Goal: Task Accomplishment & Management: Complete application form

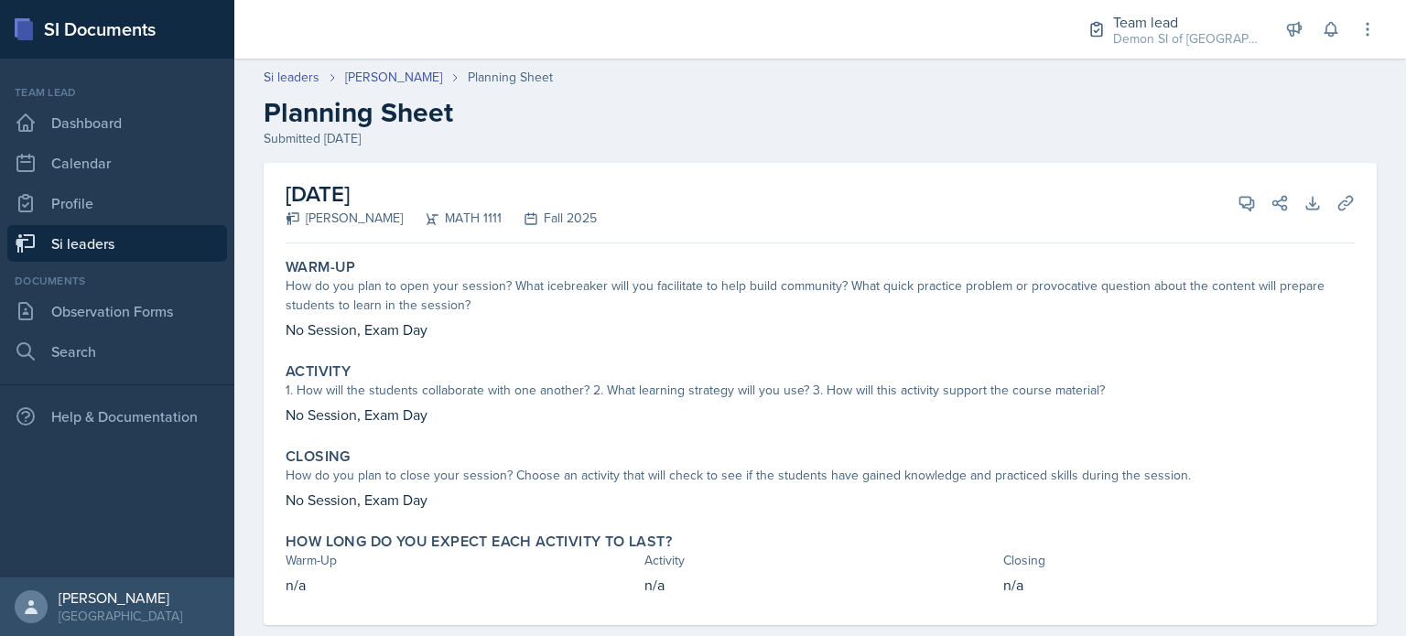
click at [157, 252] on link "Si leaders" at bounding box center [117, 243] width 220 height 37
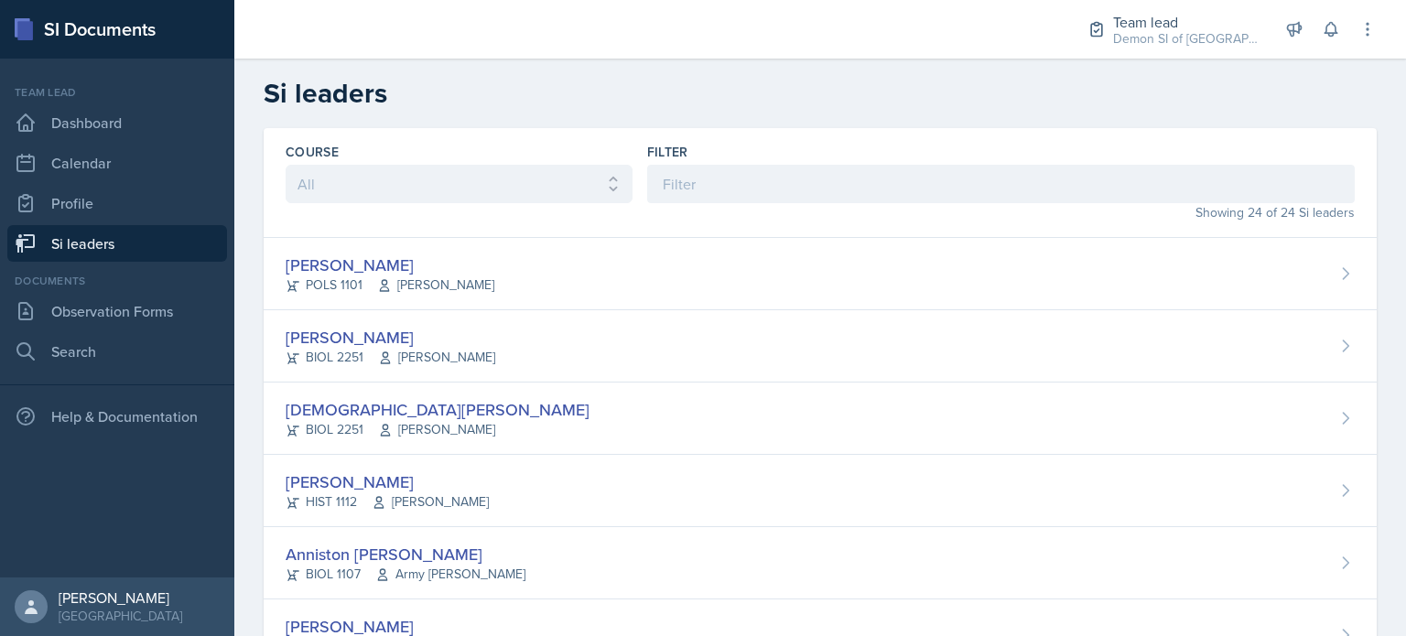
click at [769, 150] on div "Filter" at bounding box center [1001, 152] width 708 height 18
click at [754, 175] on input at bounding box center [1001, 184] width 708 height 38
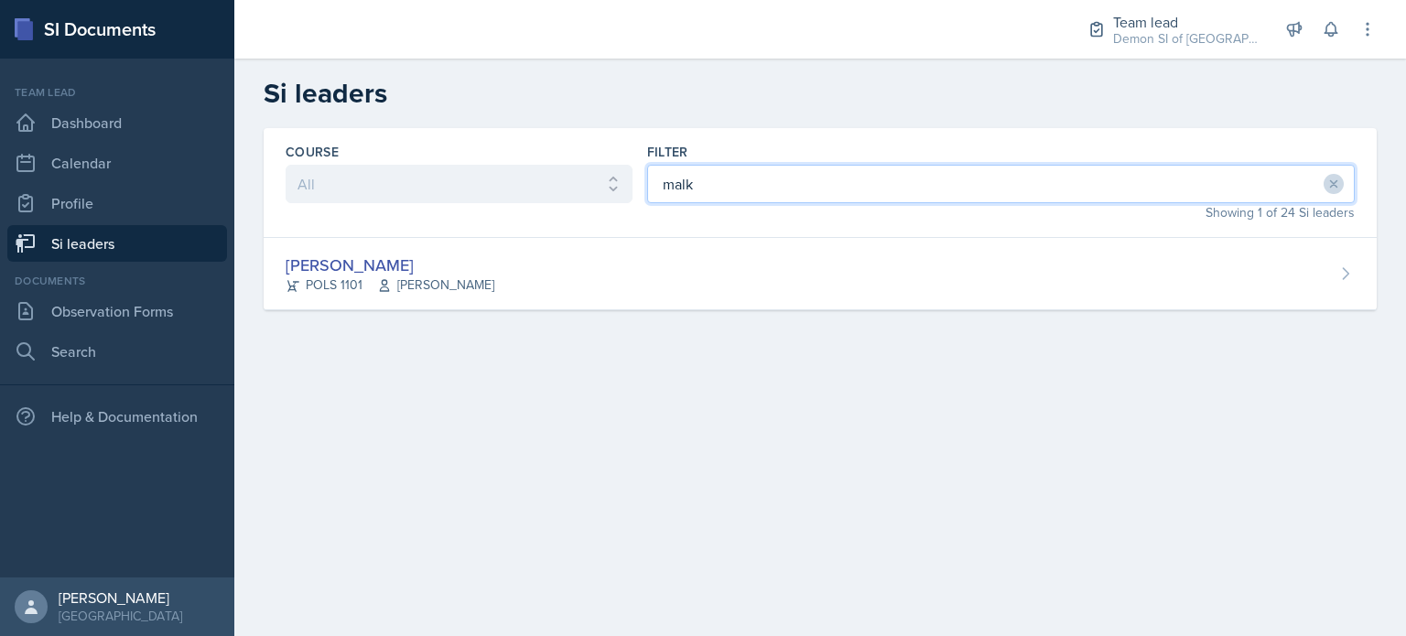
type input "malk"
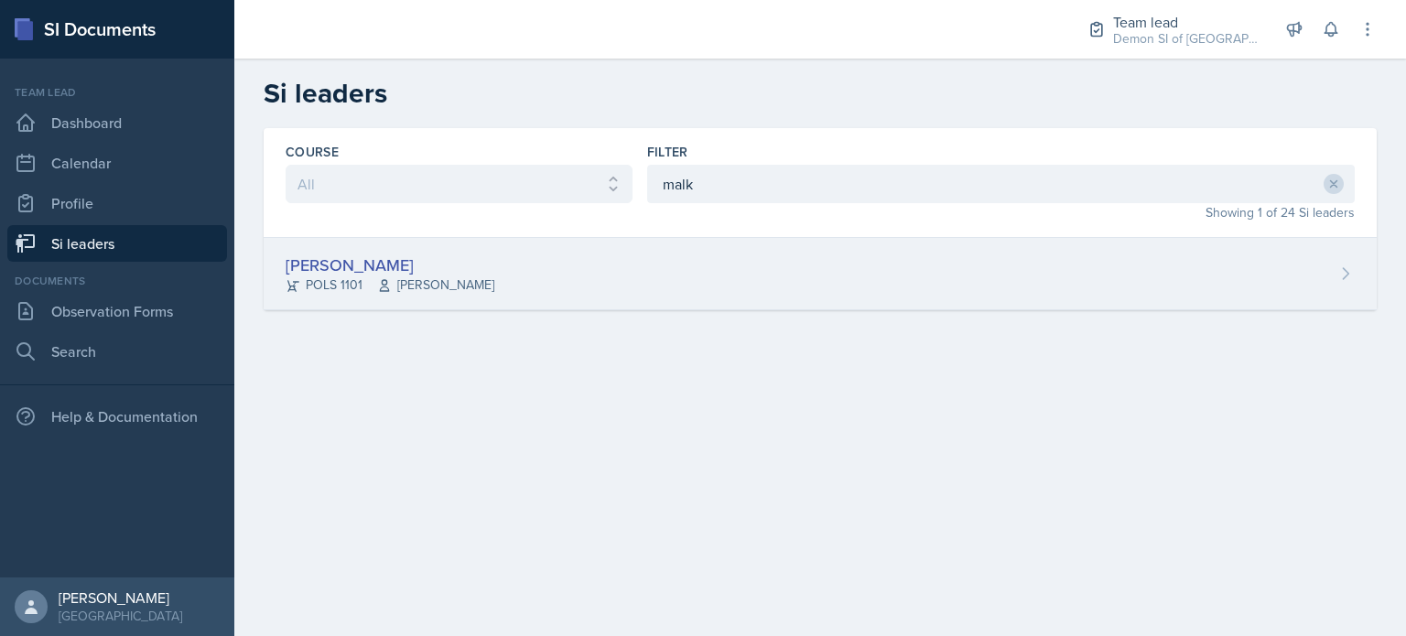
click at [537, 266] on div "Malk Almimar POLS 1101 John Moran" at bounding box center [820, 274] width 1113 height 72
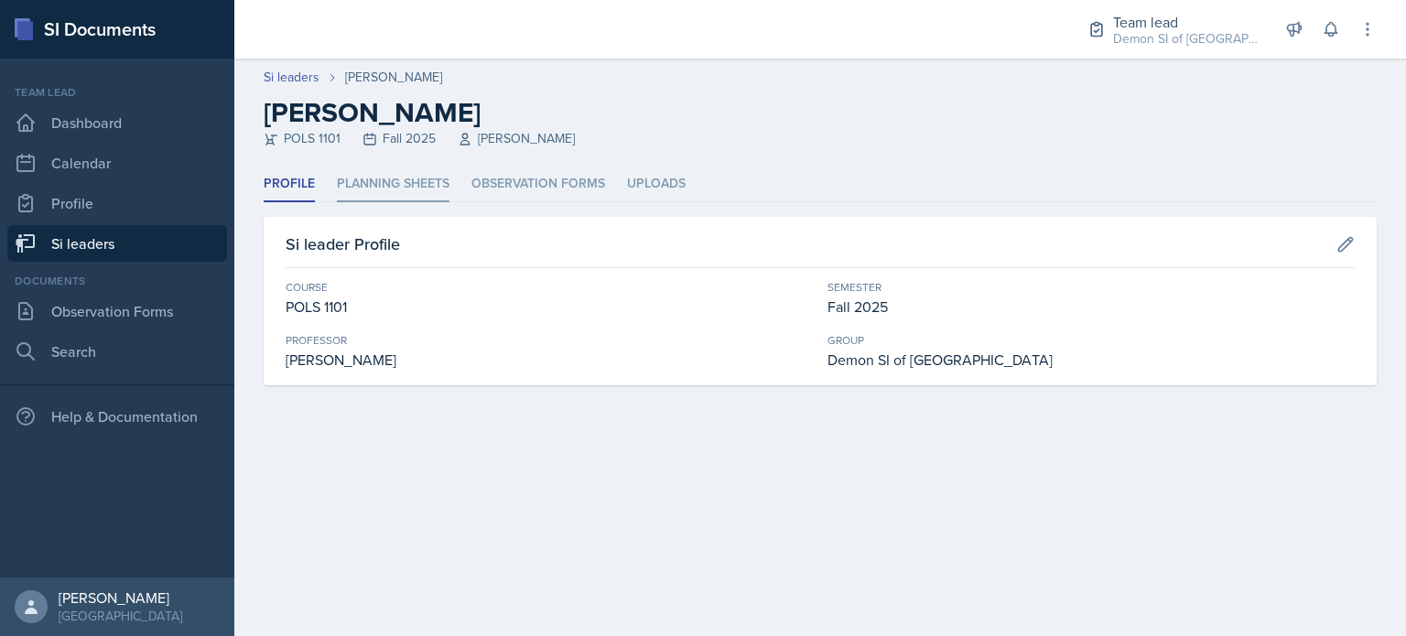
click at [411, 190] on li "Planning Sheets" at bounding box center [393, 185] width 113 height 36
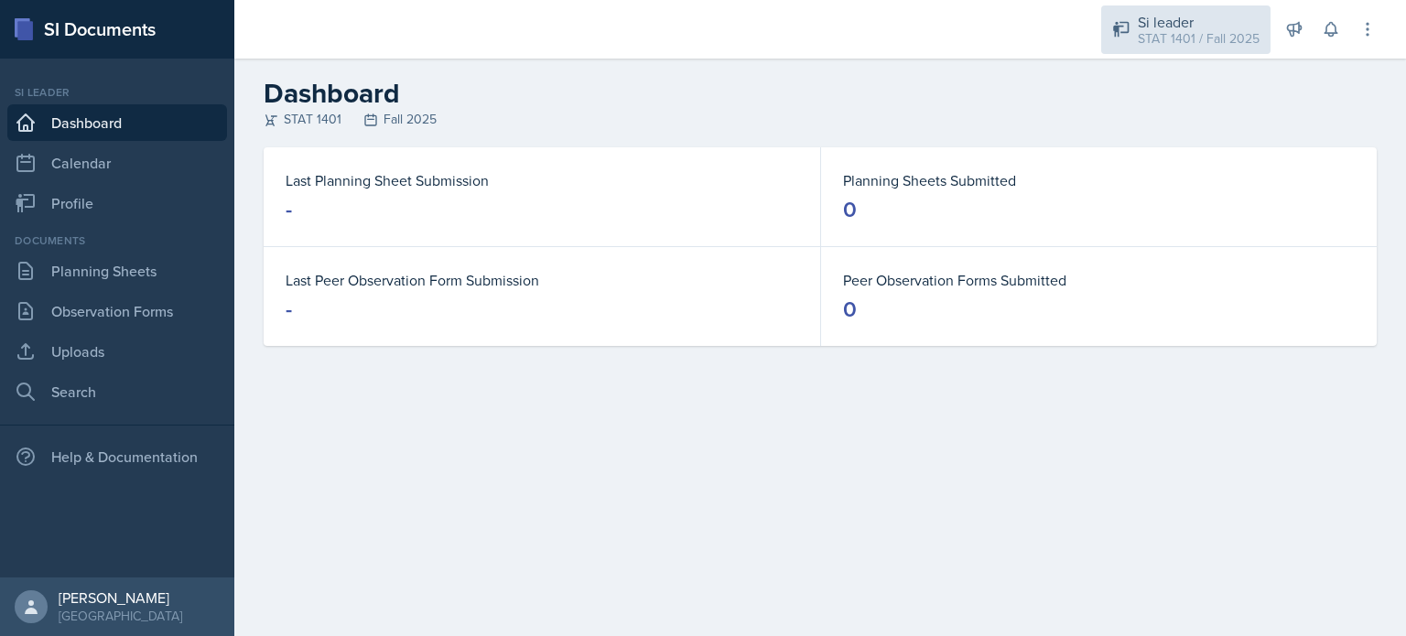
click at [1212, 32] on div "STAT 1401 / Fall 2025" at bounding box center [1199, 38] width 122 height 19
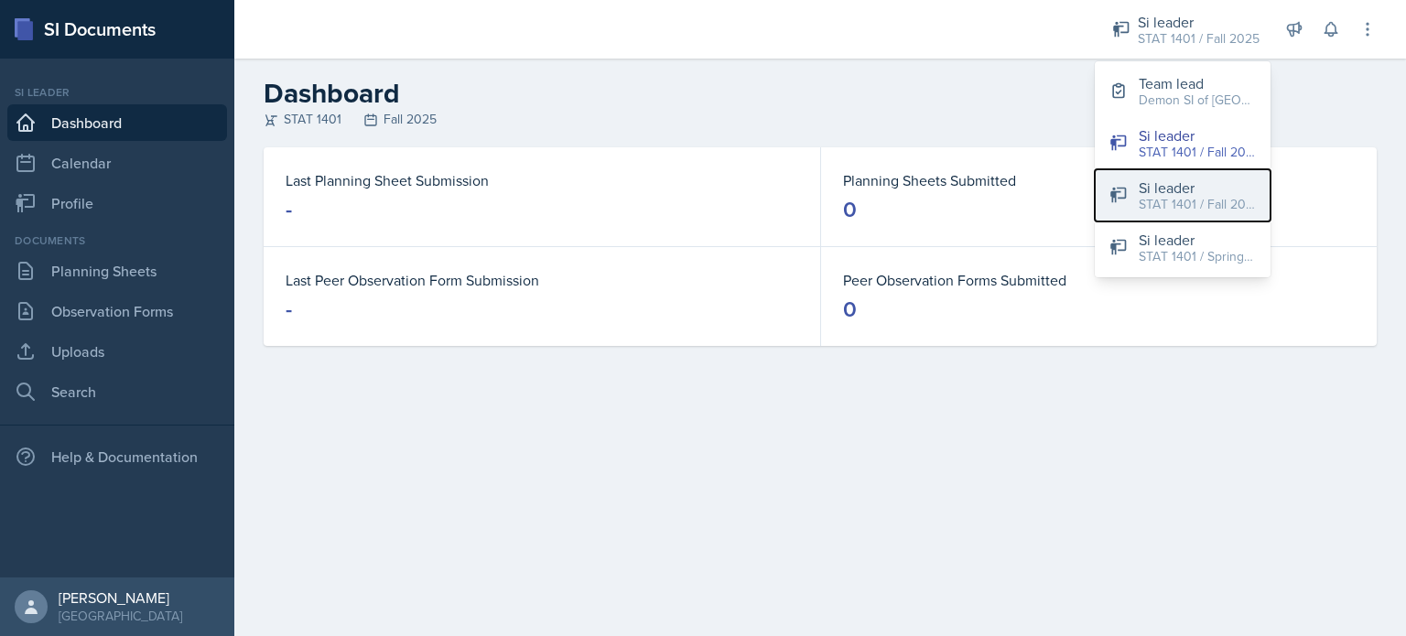
click at [1137, 202] on button "Si leader STAT 1401 / Fall 2024" at bounding box center [1183, 195] width 176 height 52
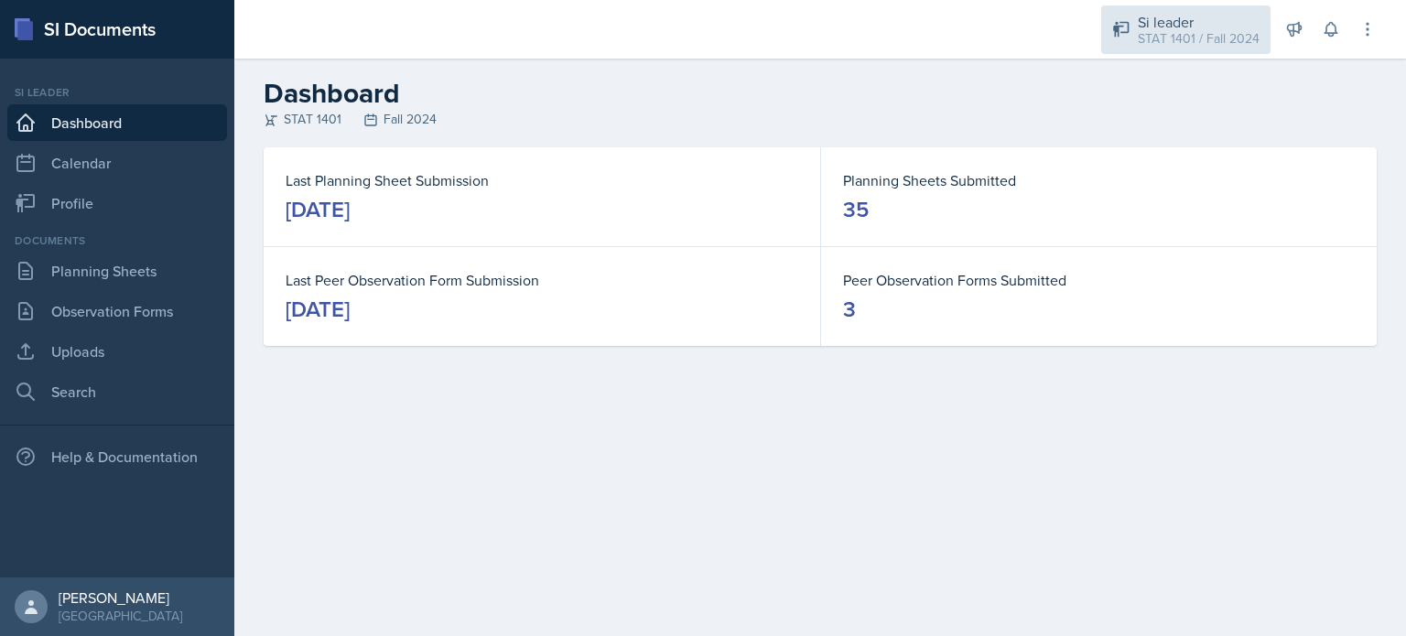
click at [1188, 47] on div "STAT 1401 / Fall 2024" at bounding box center [1199, 38] width 122 height 19
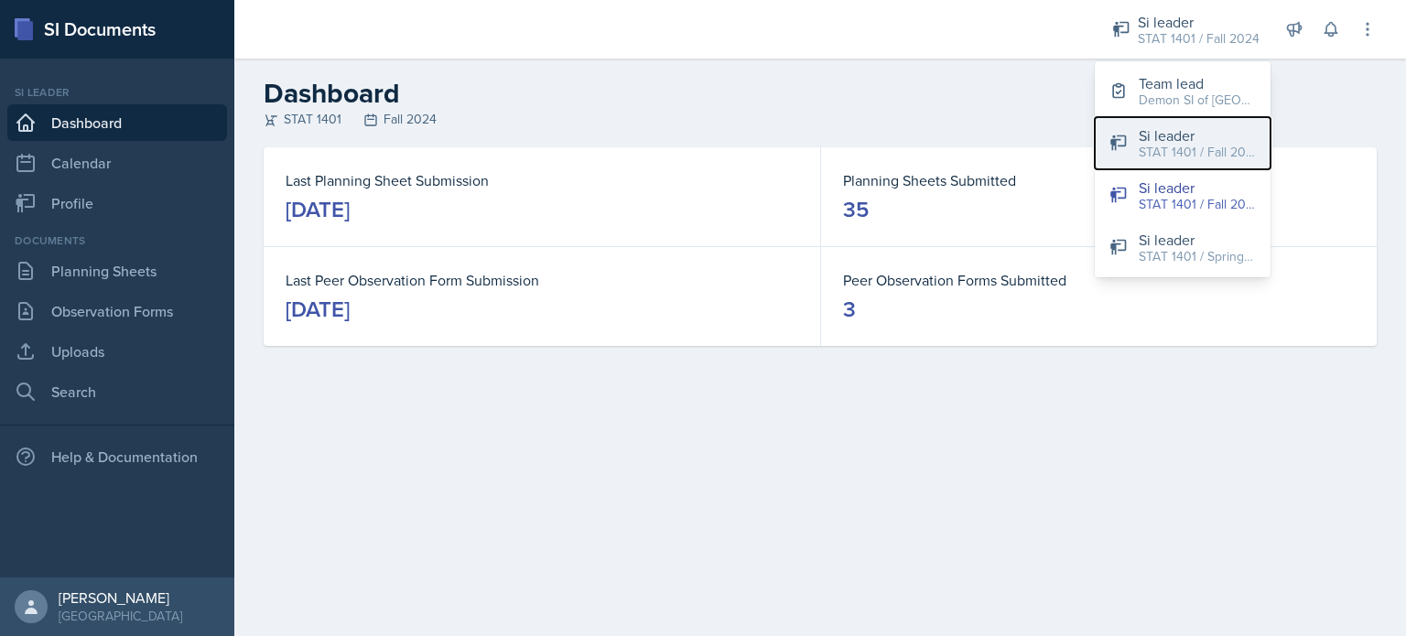
click at [1165, 127] on div "Si leader" at bounding box center [1197, 136] width 117 height 22
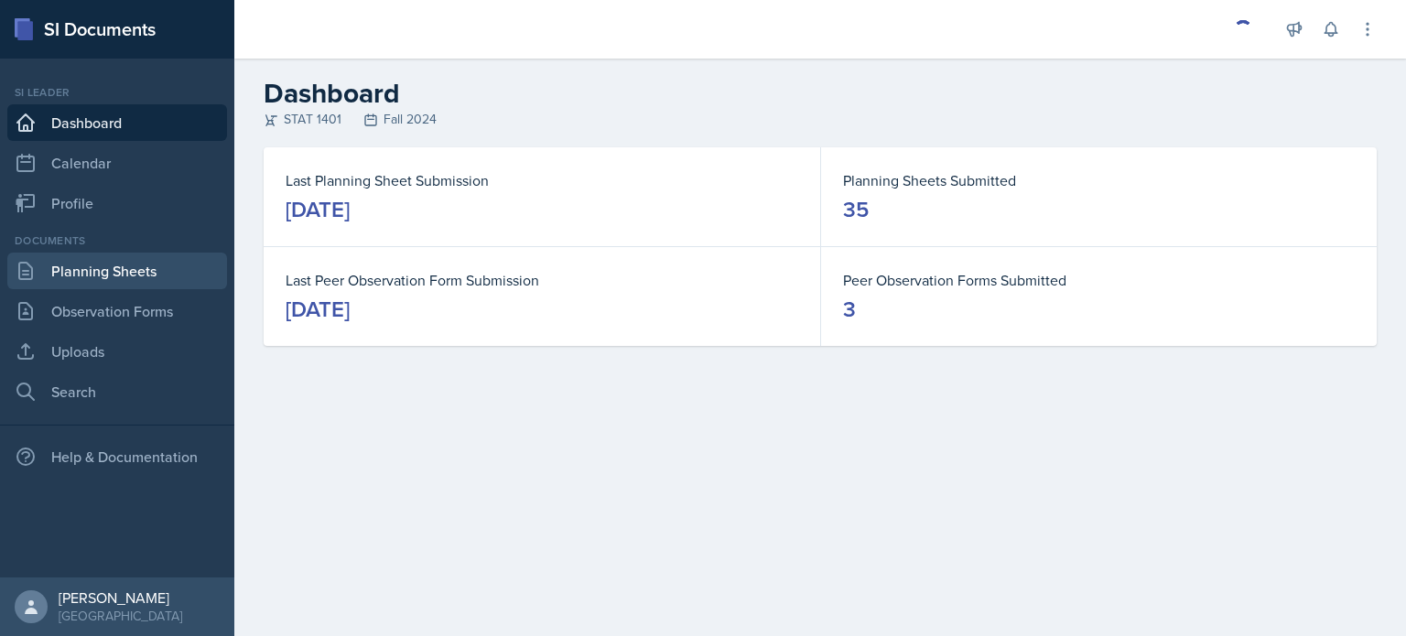
click at [113, 277] on link "Planning Sheets" at bounding box center [117, 271] width 220 height 37
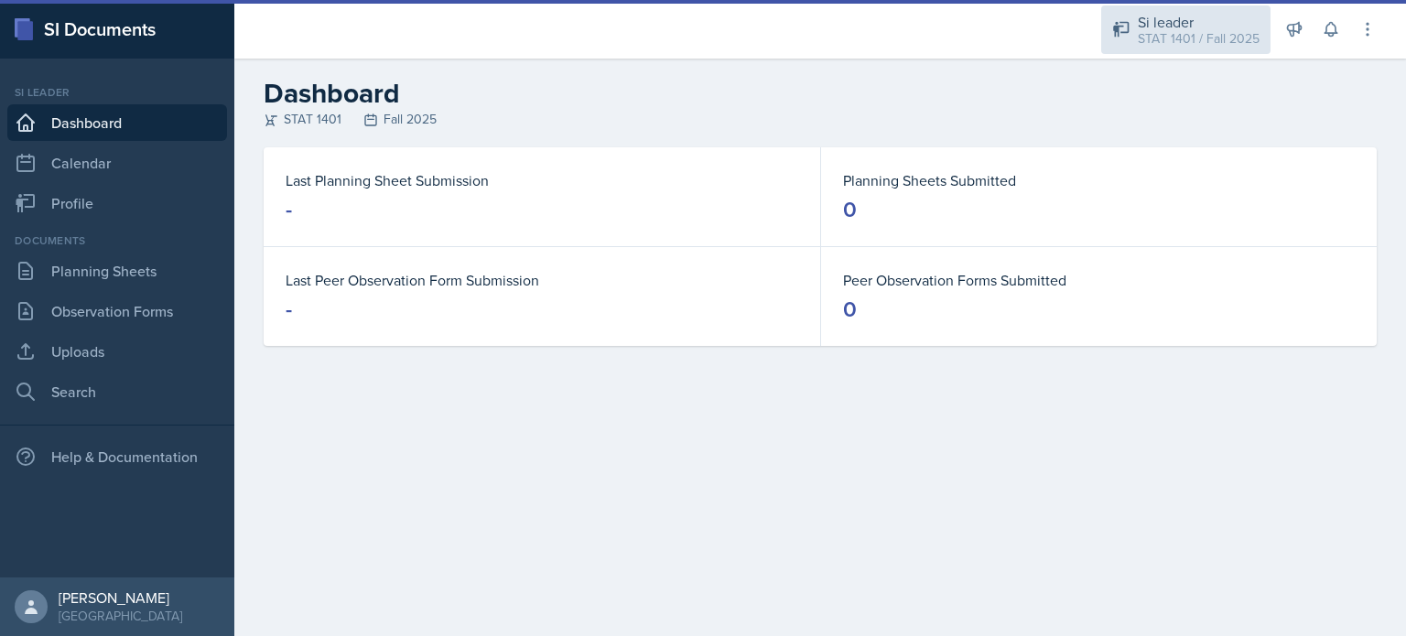
click at [1180, 49] on div "Si leader STAT 1401 / Fall 2025" at bounding box center [1185, 29] width 169 height 49
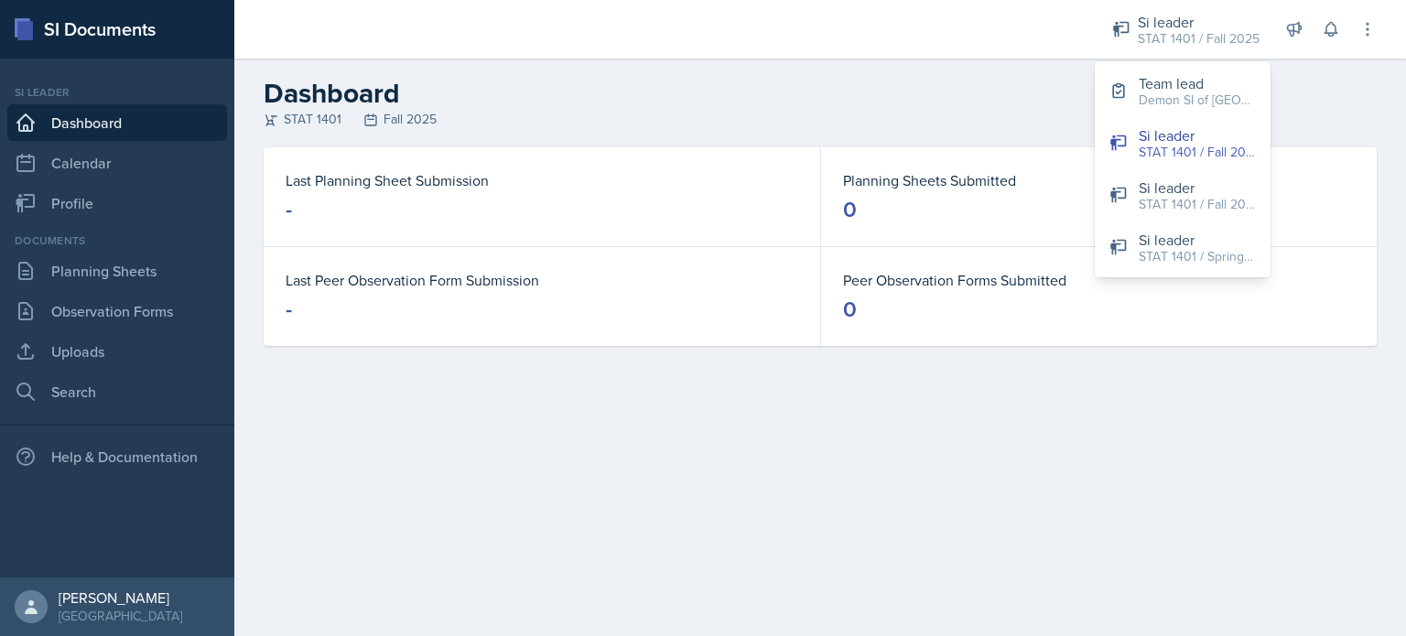
click at [527, 240] on div "Last Planning Sheet Submission -" at bounding box center [542, 196] width 557 height 99
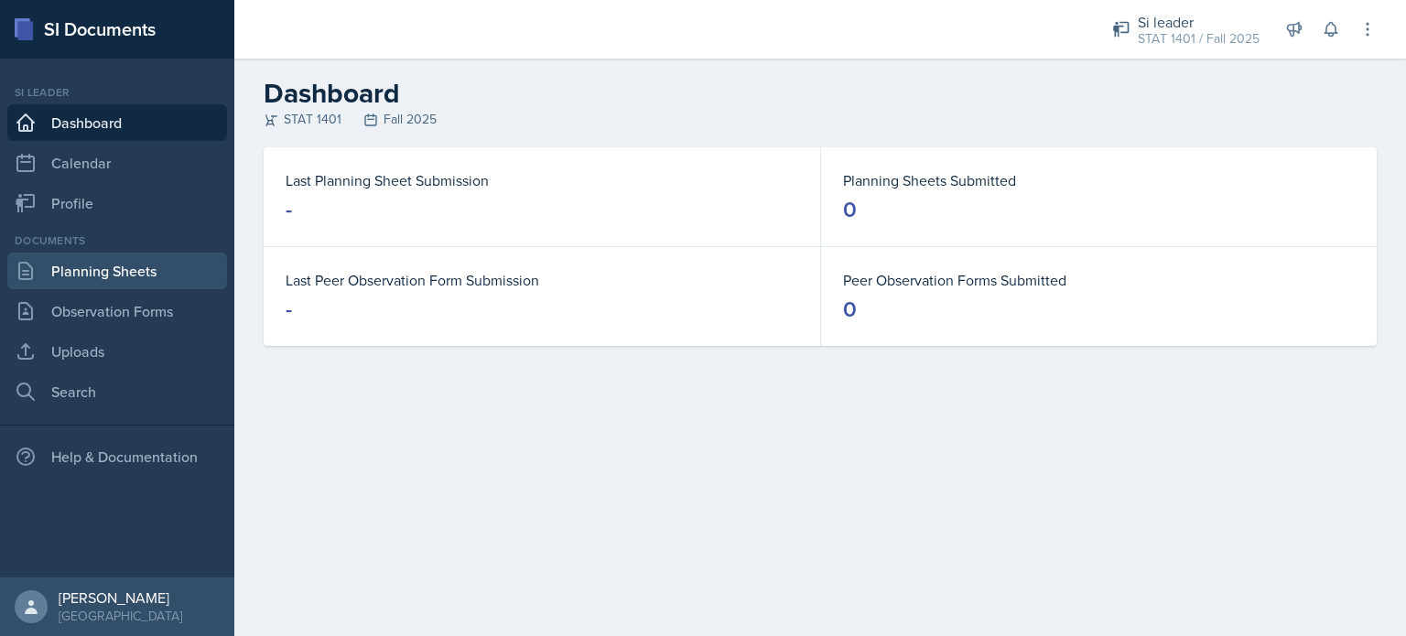
click at [92, 280] on link "Planning Sheets" at bounding box center [117, 271] width 220 height 37
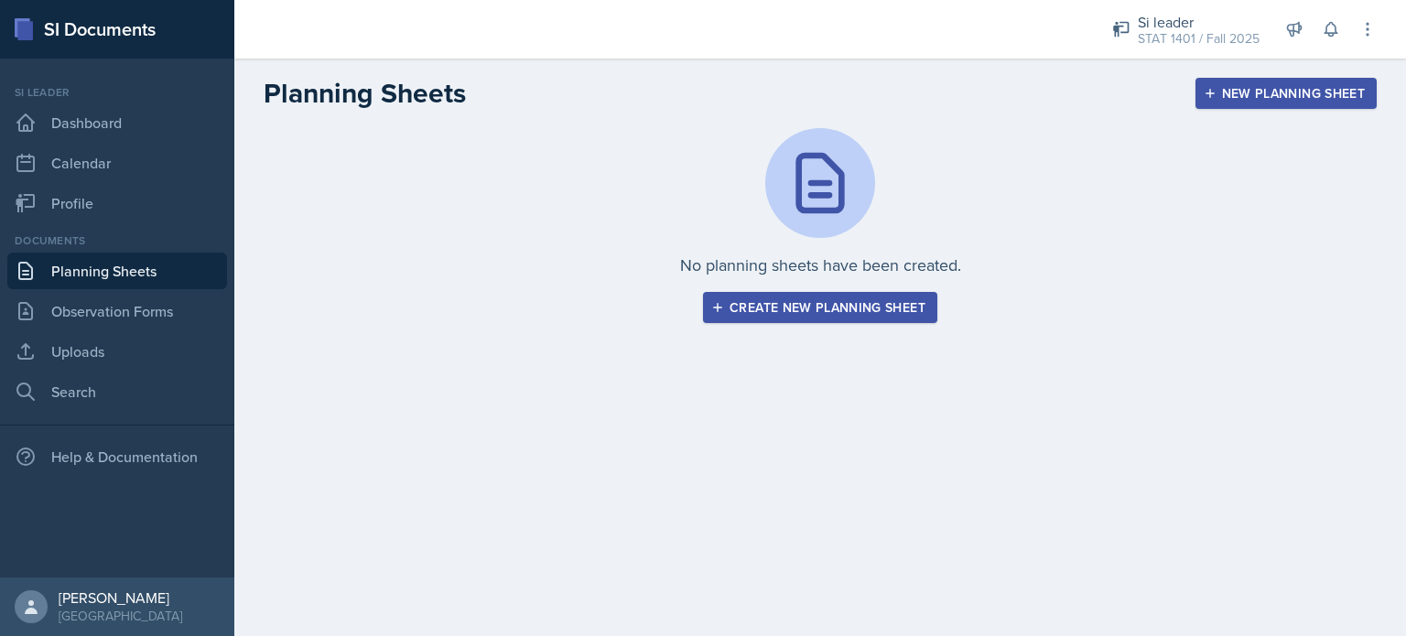
click at [843, 305] on div "Create new planning sheet" at bounding box center [820, 307] width 211 height 15
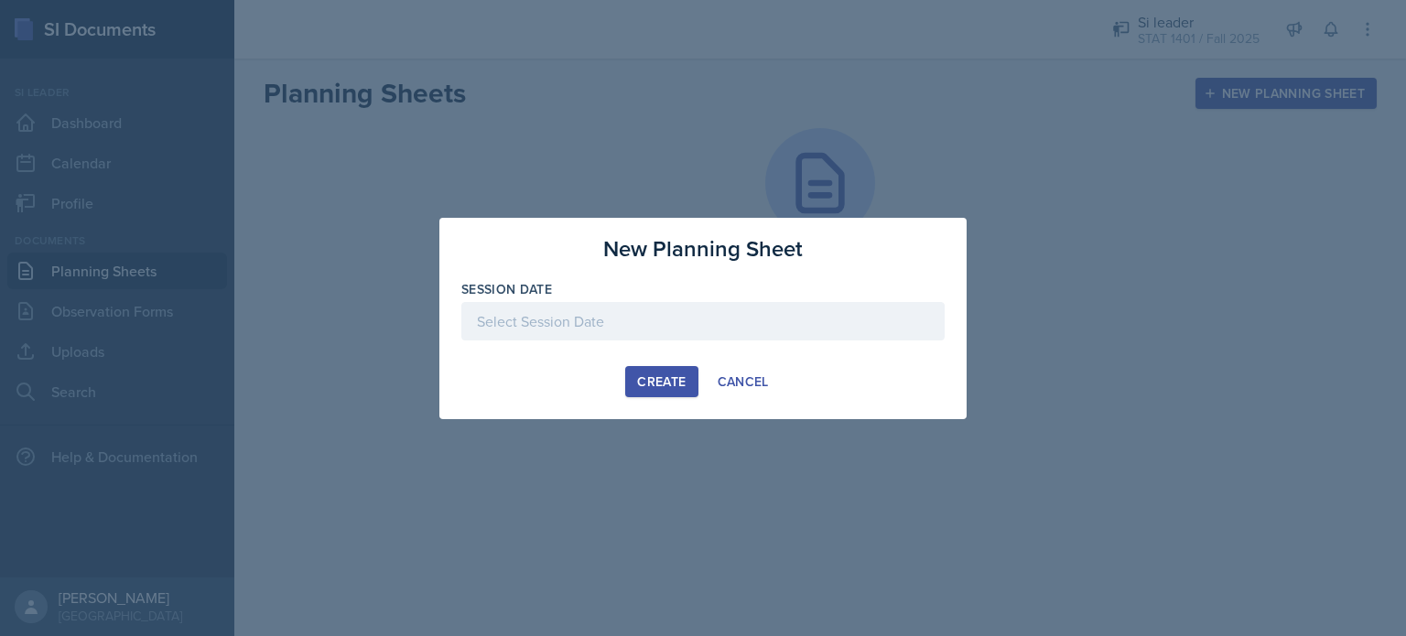
click at [644, 376] on div "Create" at bounding box center [661, 381] width 49 height 15
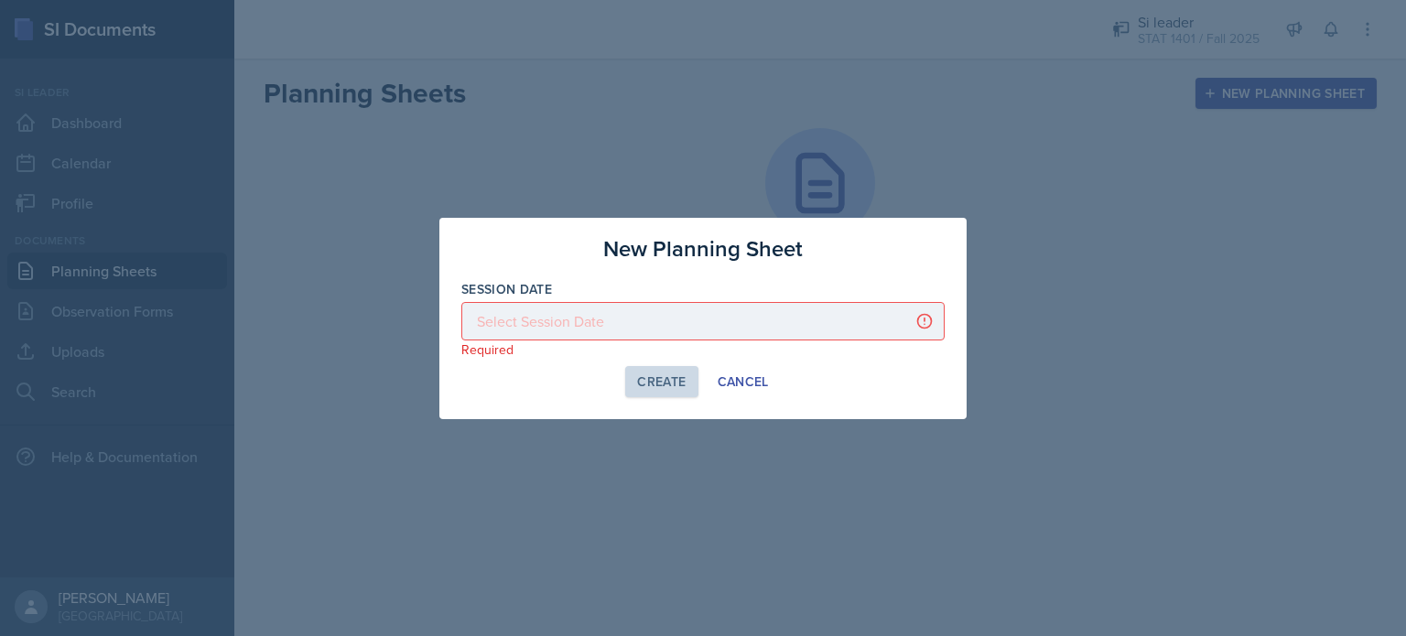
click at [635, 318] on div at bounding box center [702, 321] width 483 height 38
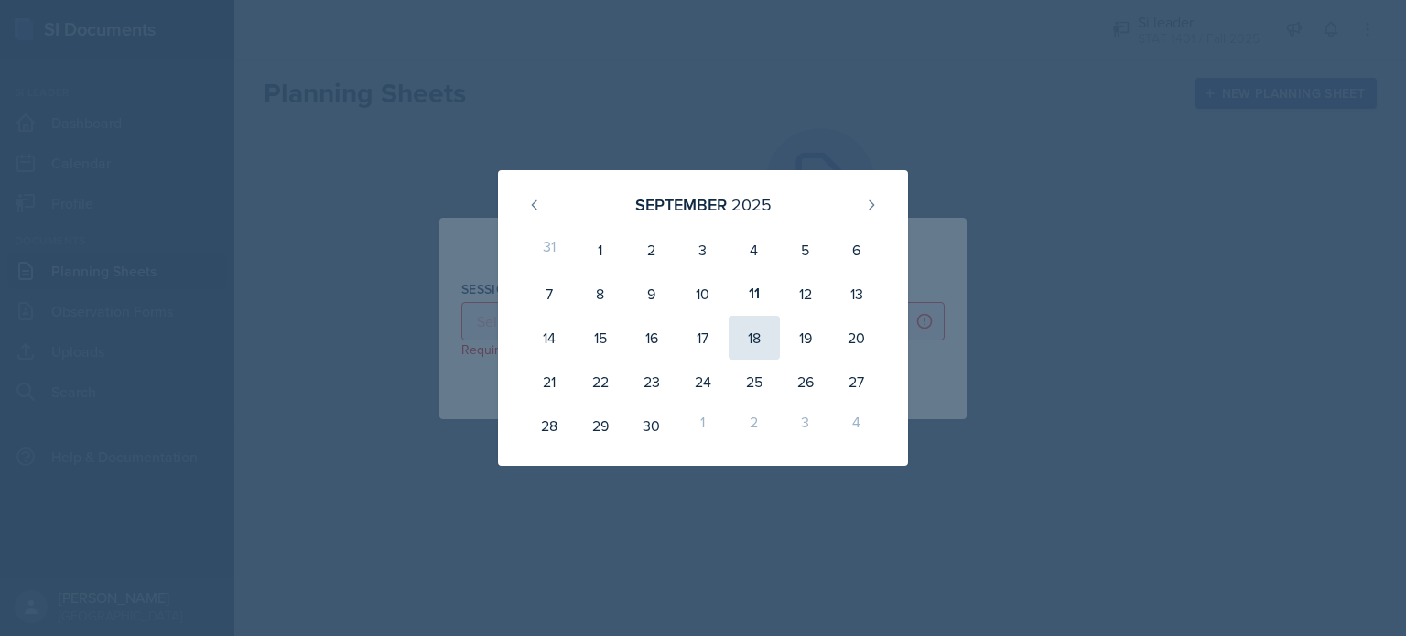
click at [750, 339] on div "18" at bounding box center [754, 338] width 51 height 44
type input "[DATE]"
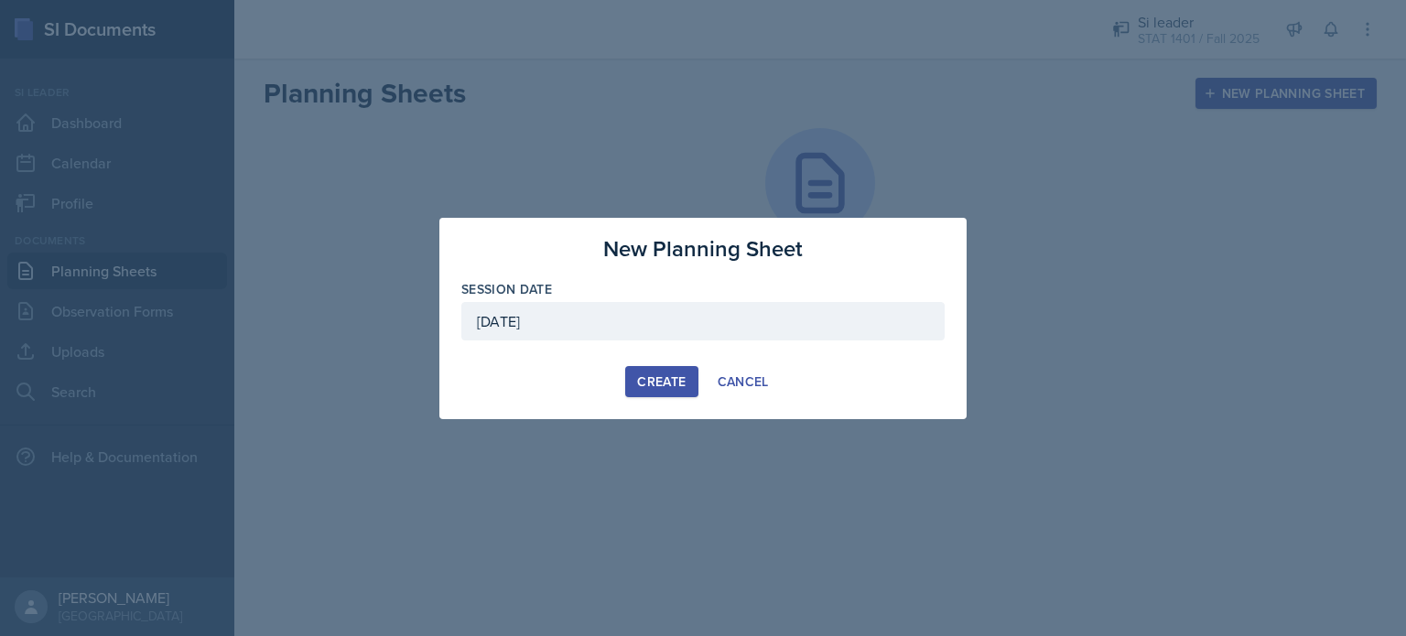
click at [652, 374] on div "Create" at bounding box center [661, 381] width 49 height 15
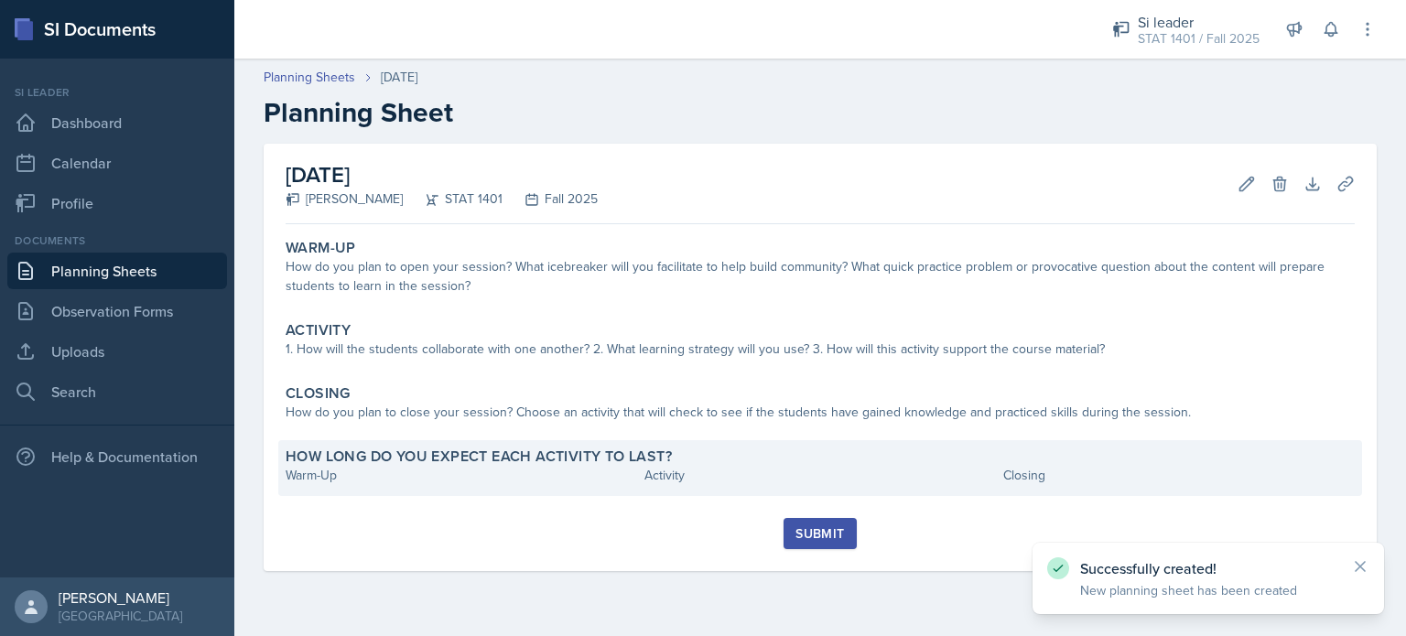
click at [487, 472] on div "Warm-Up" at bounding box center [462, 475] width 352 height 19
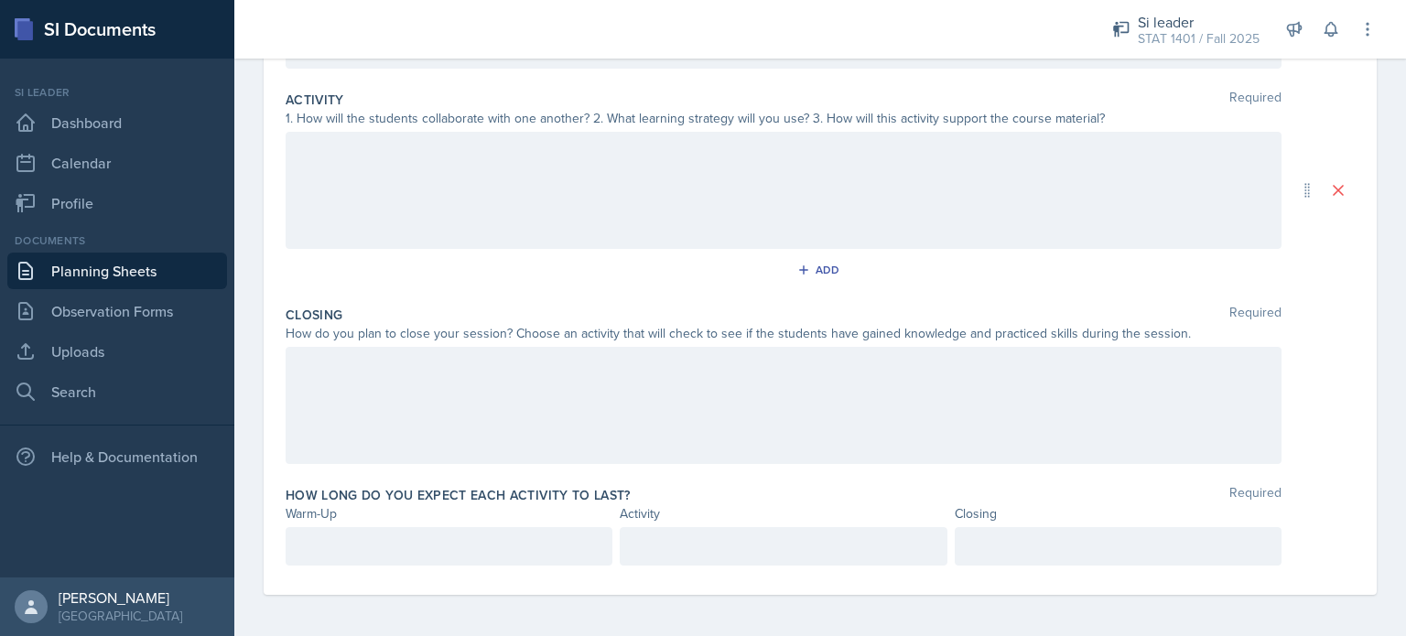
scroll to position [359, 0]
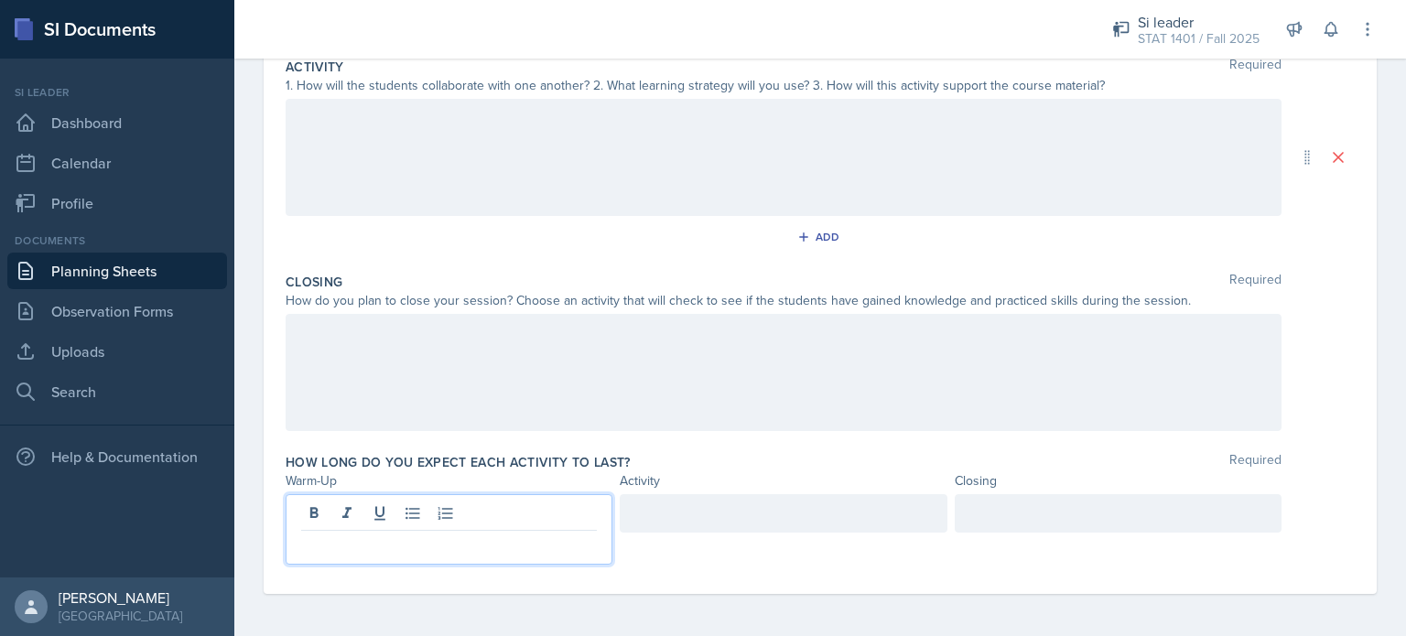
click at [354, 546] on p at bounding box center [449, 546] width 296 height 22
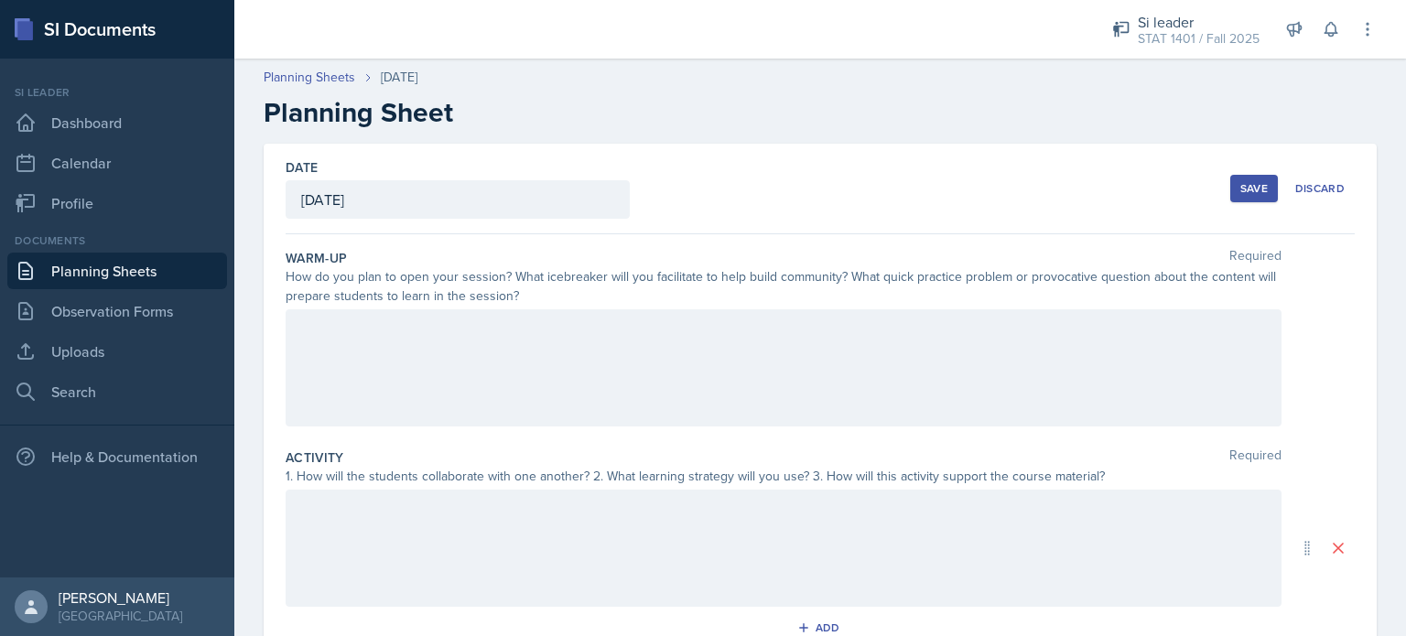
scroll to position [0, 0]
